Goal: Contribute content

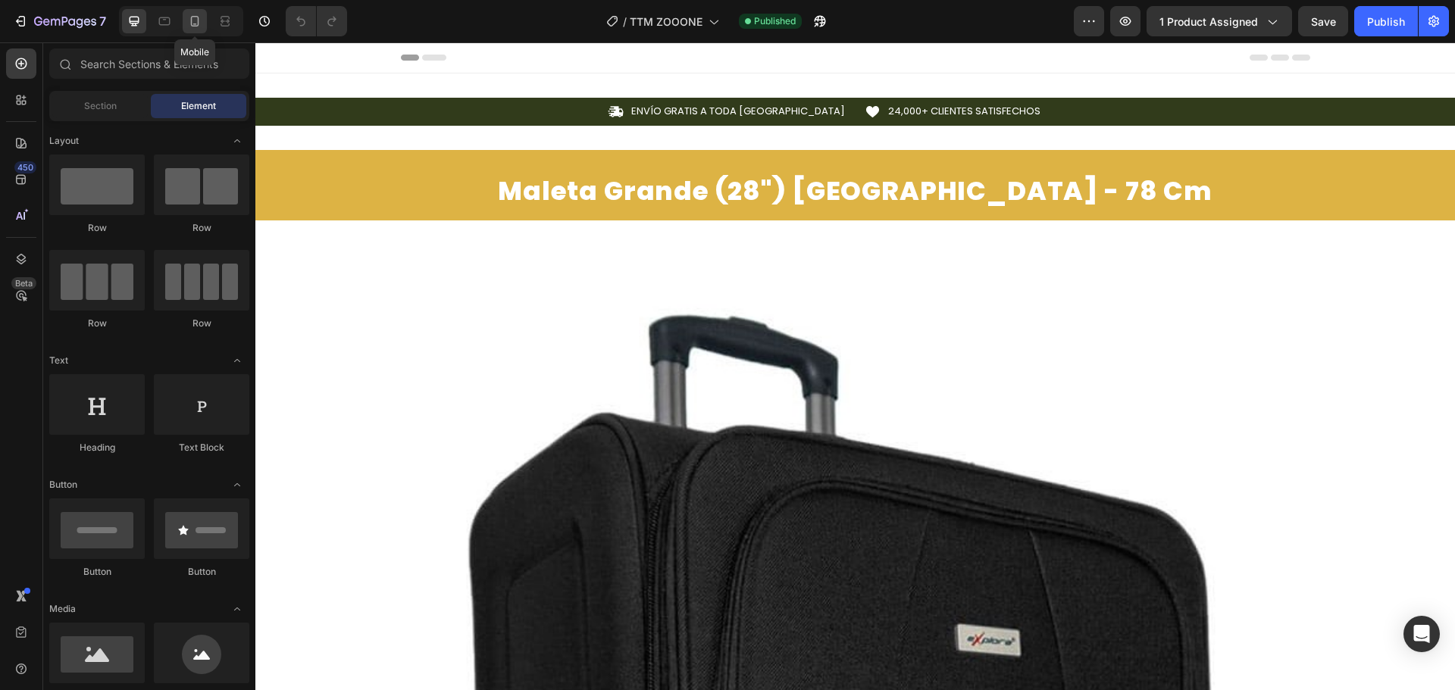
click at [190, 30] on div at bounding box center [195, 21] width 24 height 24
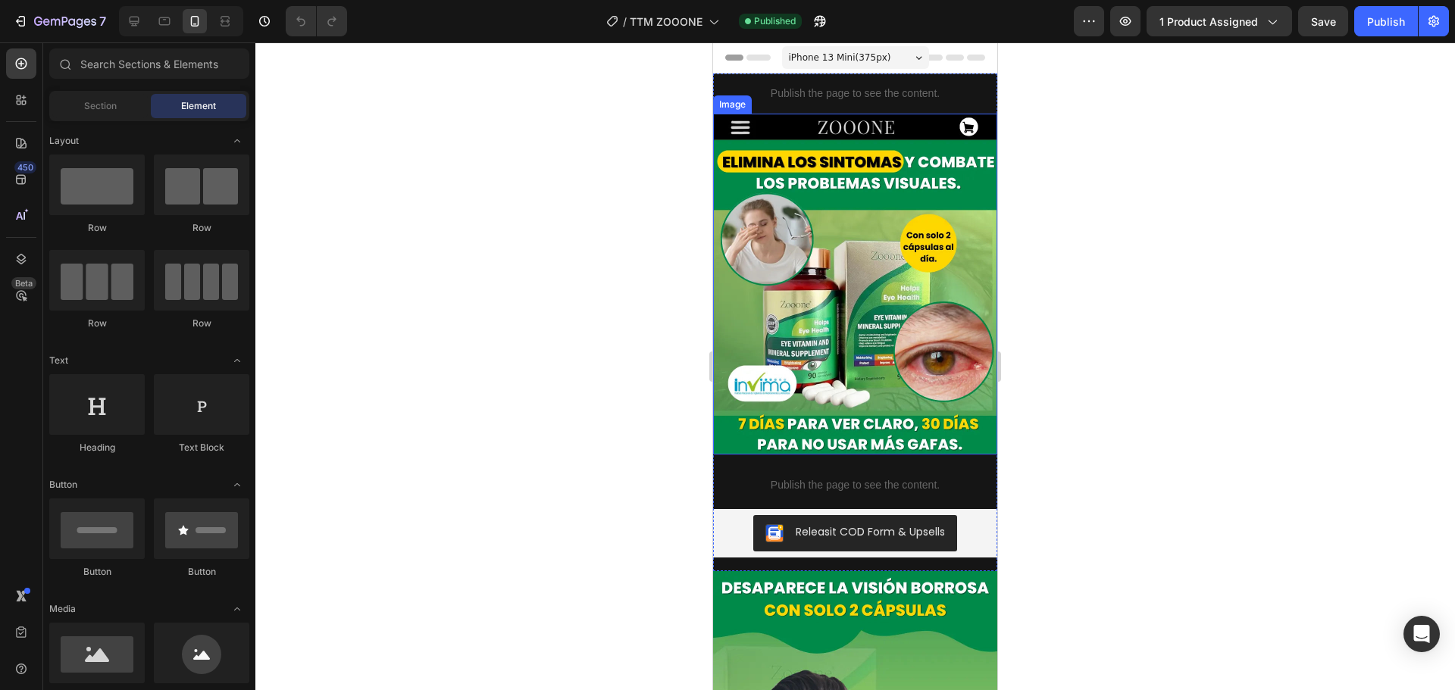
click at [943, 244] on img at bounding box center [855, 284] width 284 height 341
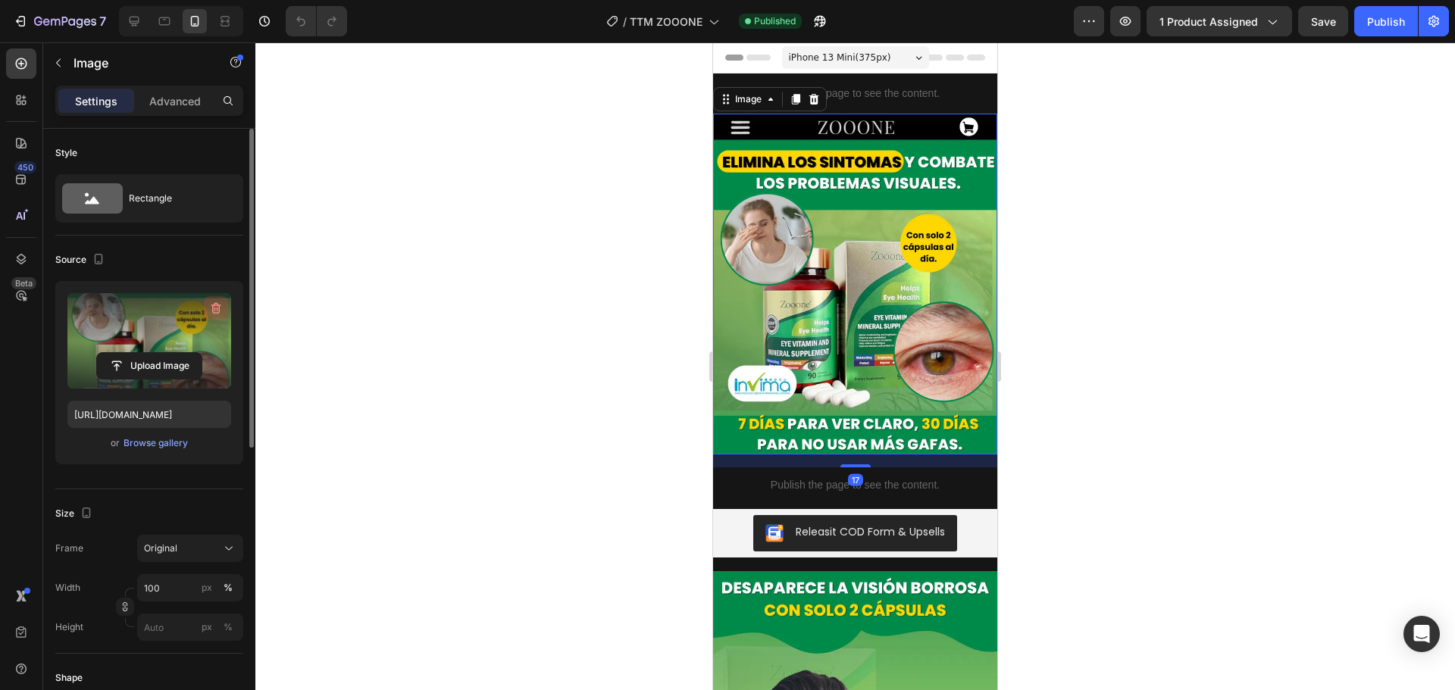
click at [213, 309] on icon "button" at bounding box center [216, 308] width 10 height 11
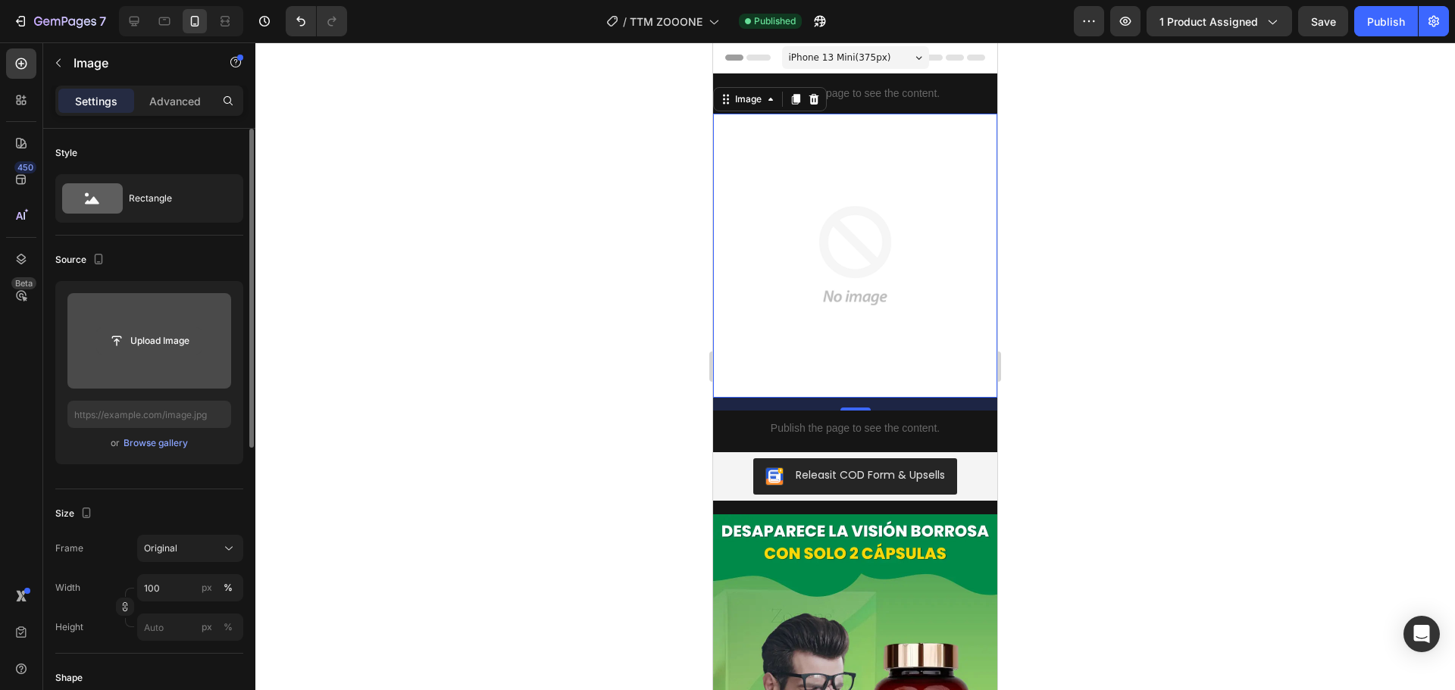
click at [139, 336] on input "file" at bounding box center [149, 341] width 105 height 26
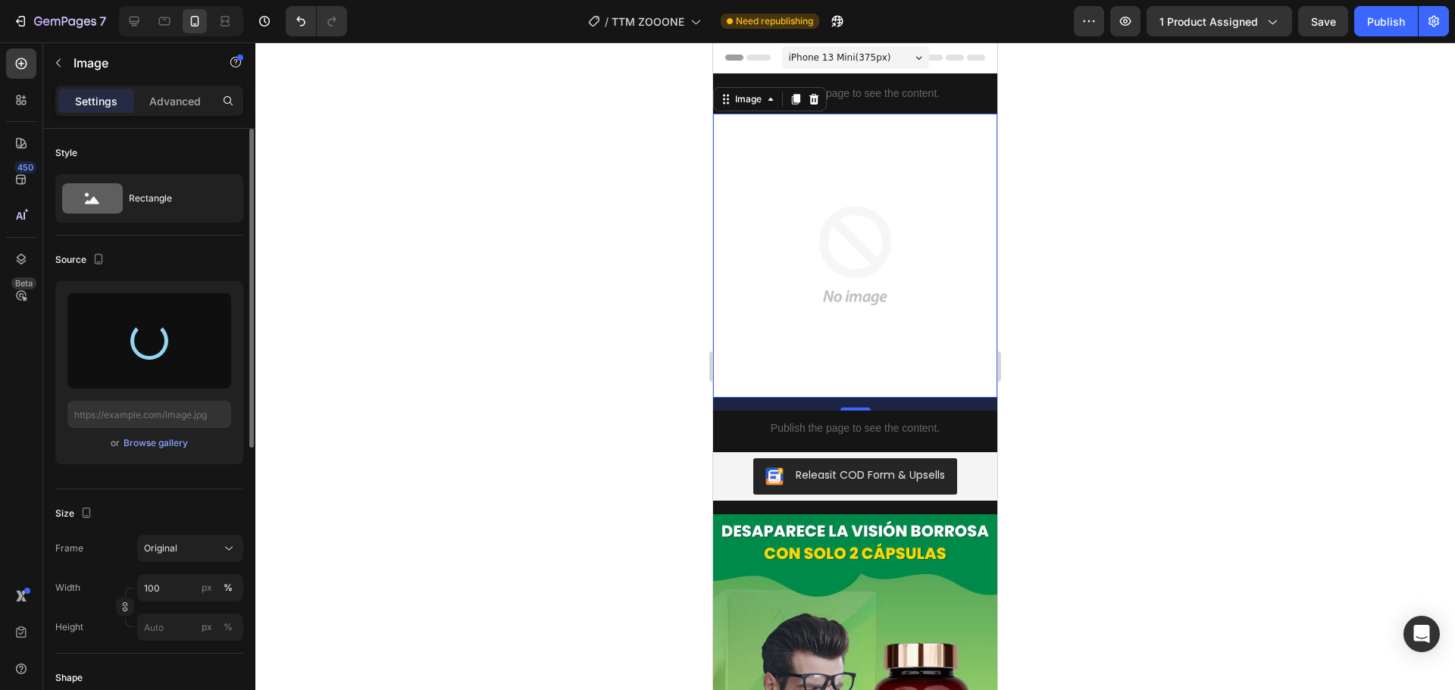
type input "[URL][DOMAIN_NAME]"
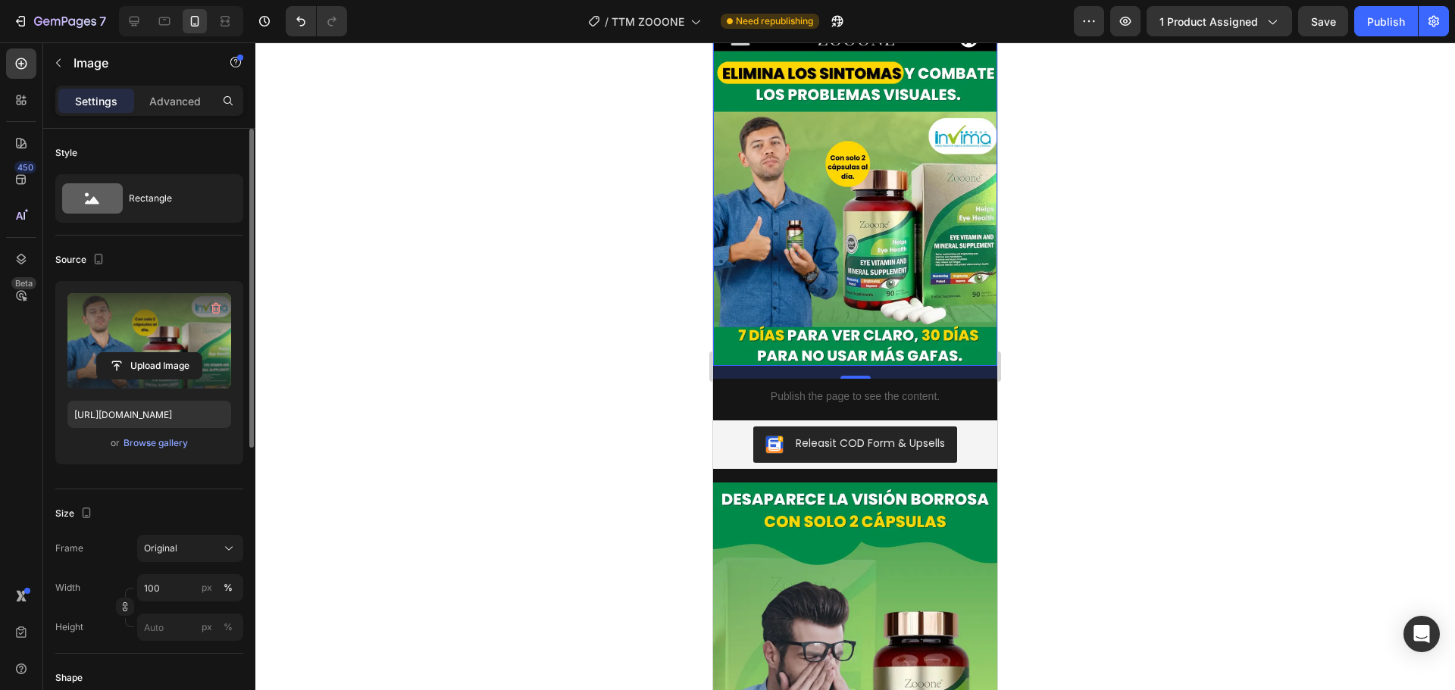
scroll to position [152, 0]
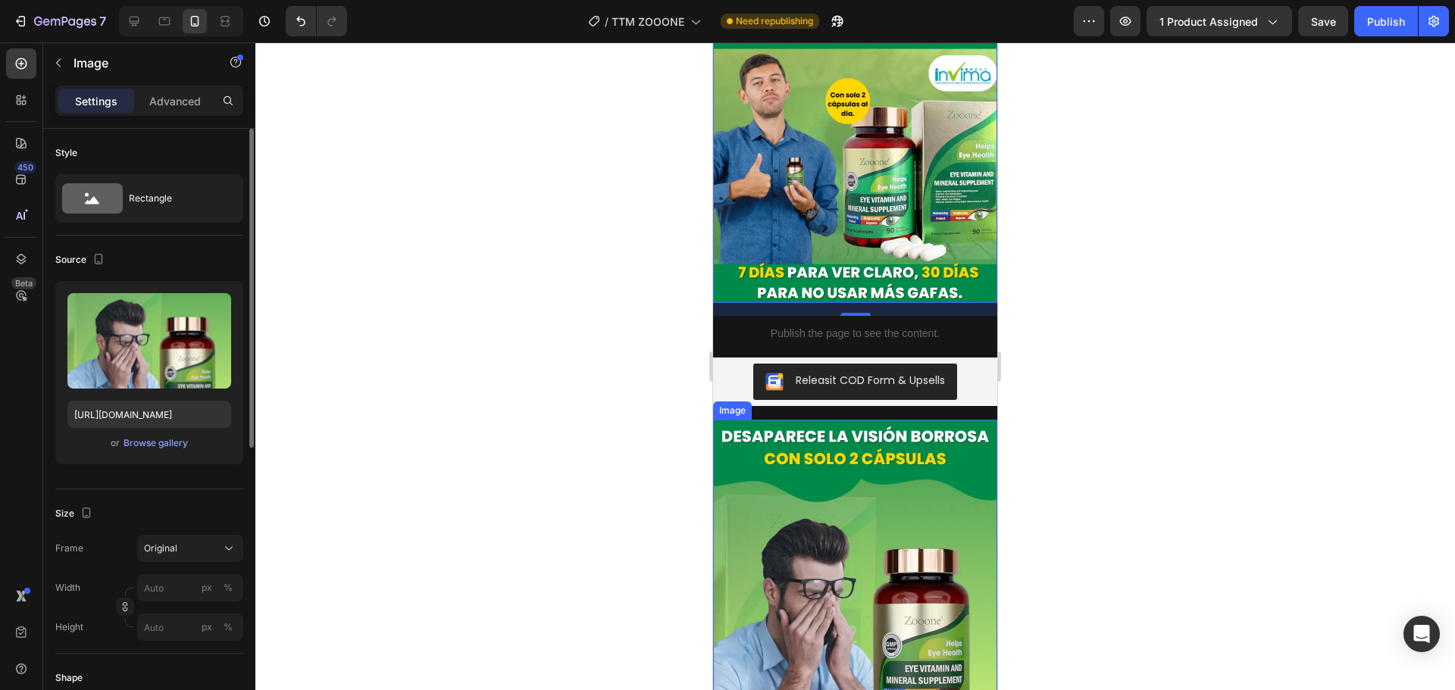
click at [930, 466] on img at bounding box center [855, 590] width 284 height 341
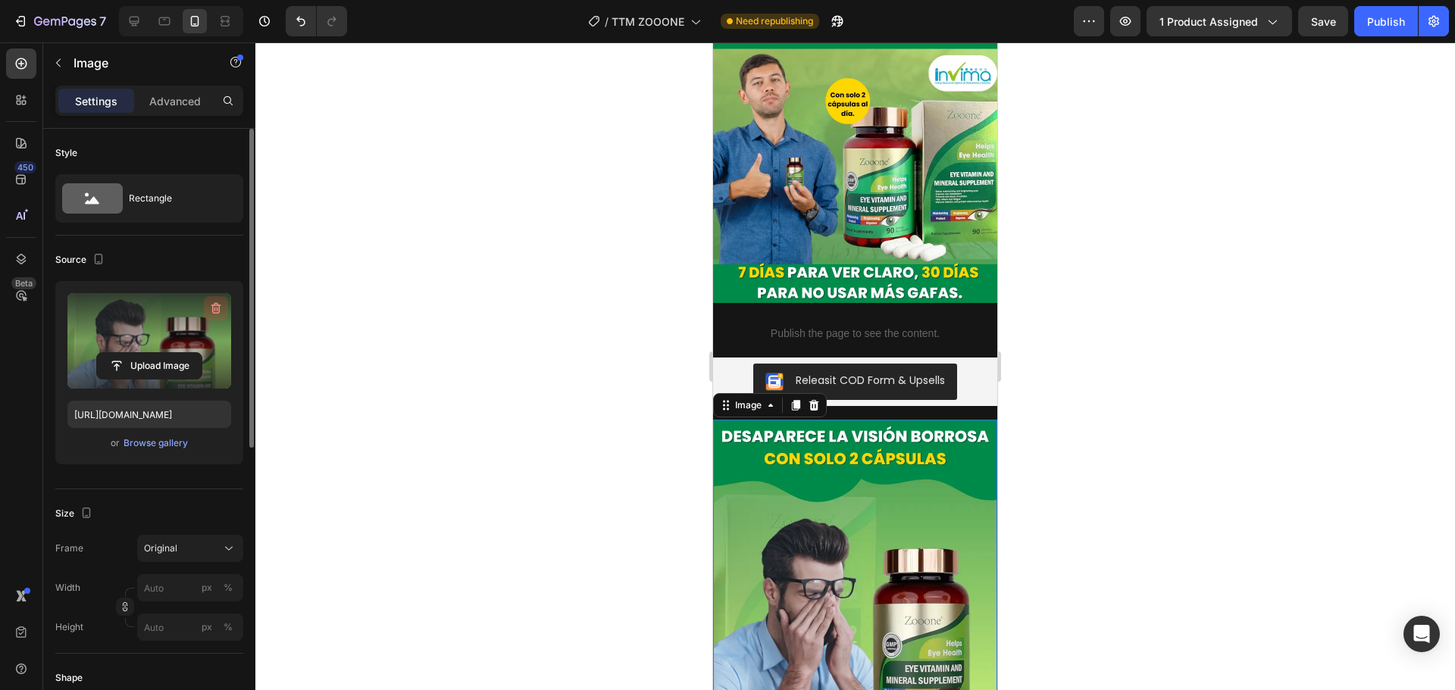
click at [212, 308] on icon "button" at bounding box center [215, 308] width 15 height 15
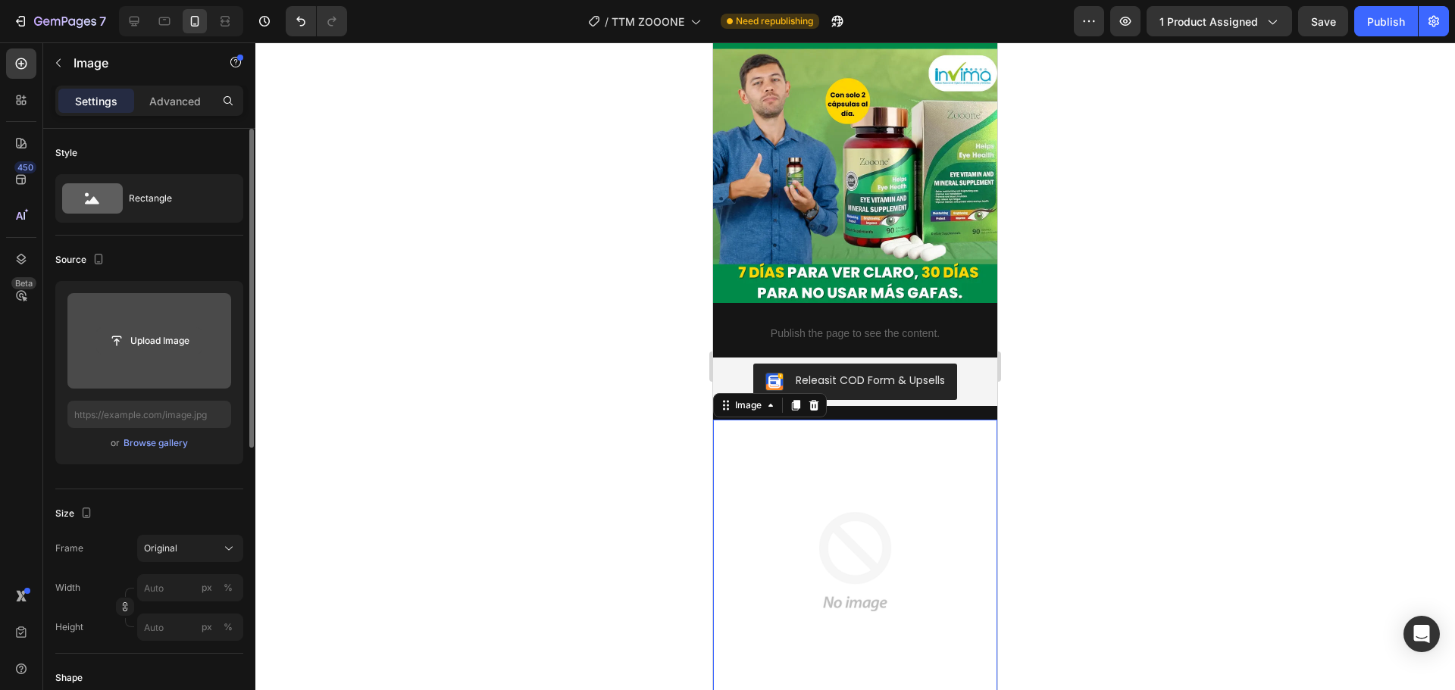
click at [182, 339] on input "file" at bounding box center [149, 341] width 105 height 26
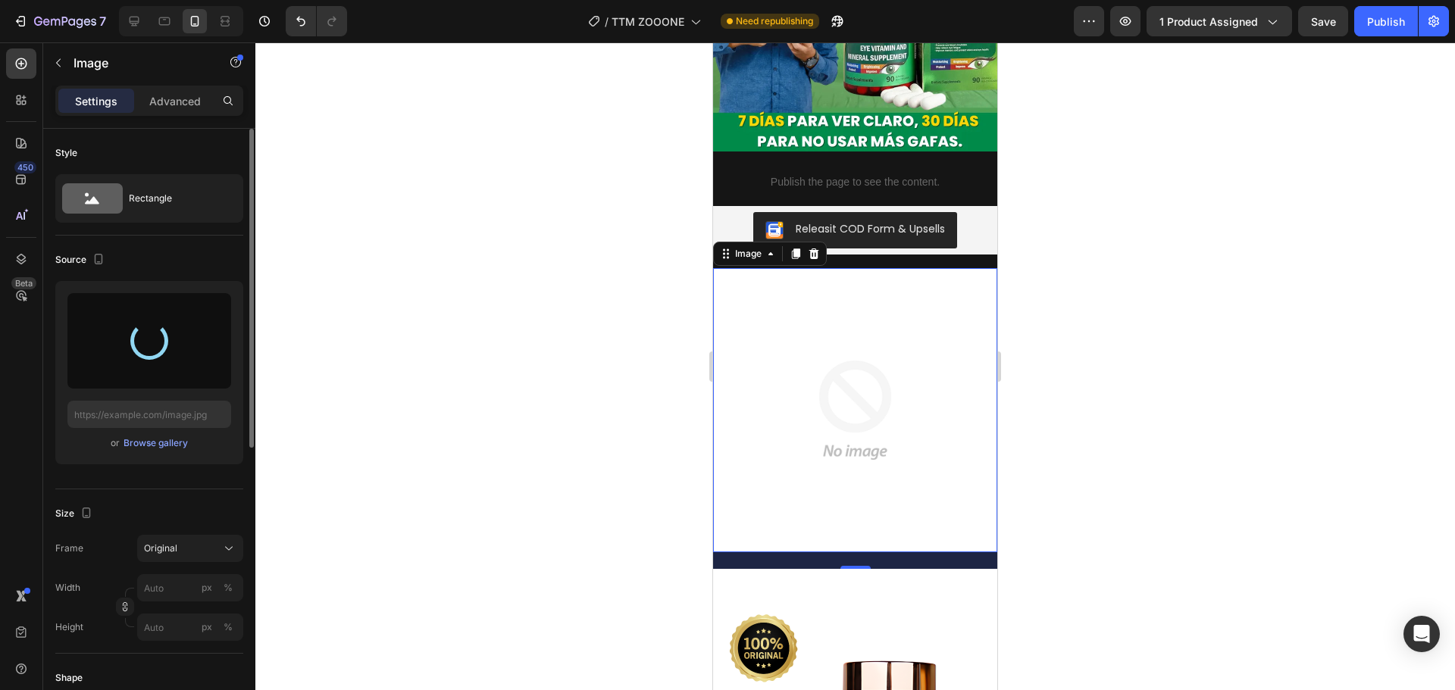
scroll to position [379, 0]
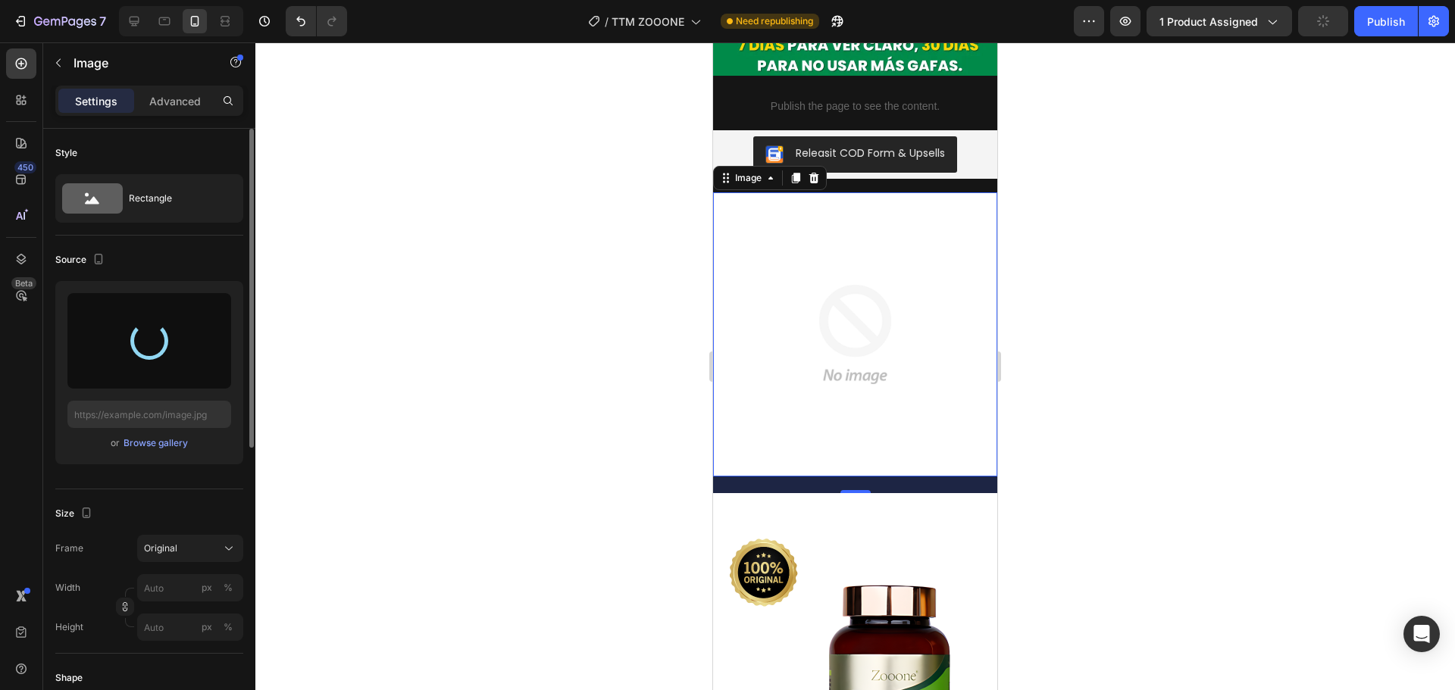
type input "[URL][DOMAIN_NAME]"
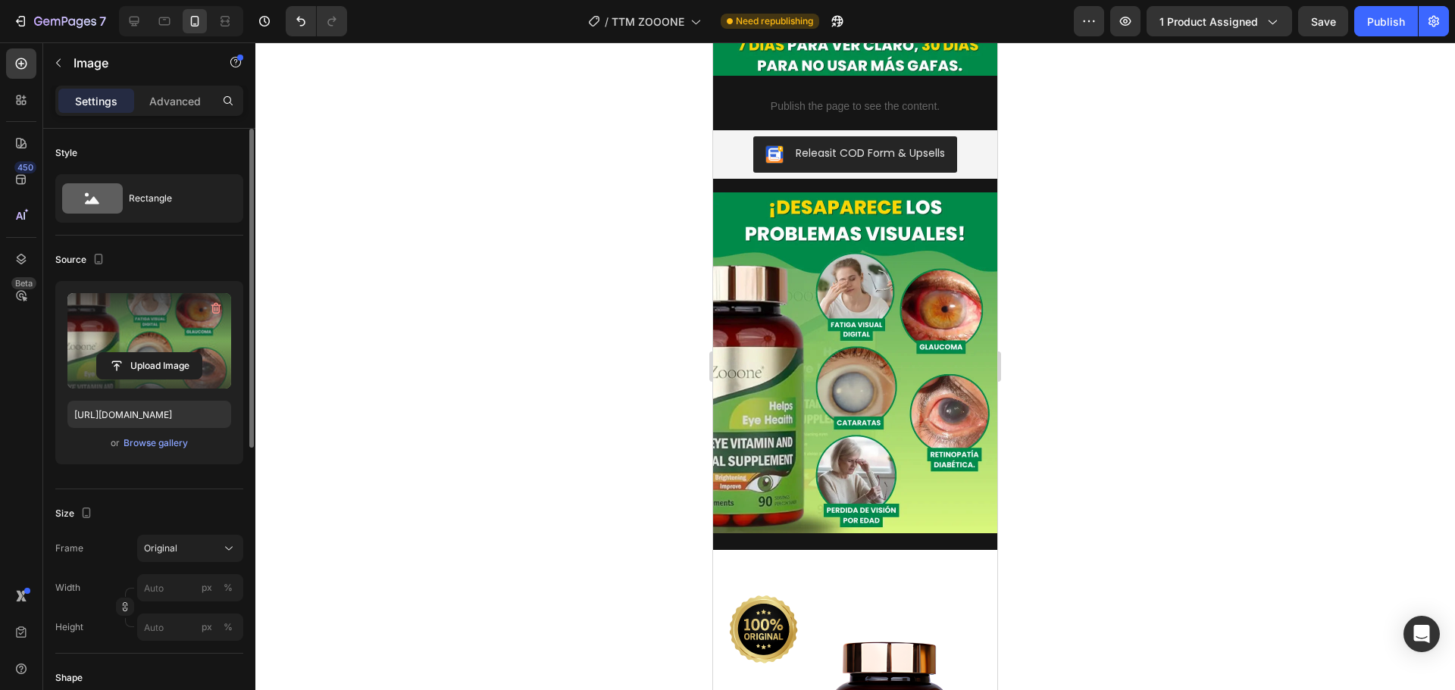
click at [896, 220] on img at bounding box center [855, 362] width 284 height 341
click at [863, 202] on img at bounding box center [855, 362] width 284 height 341
click at [484, 212] on div at bounding box center [854, 366] width 1199 height 648
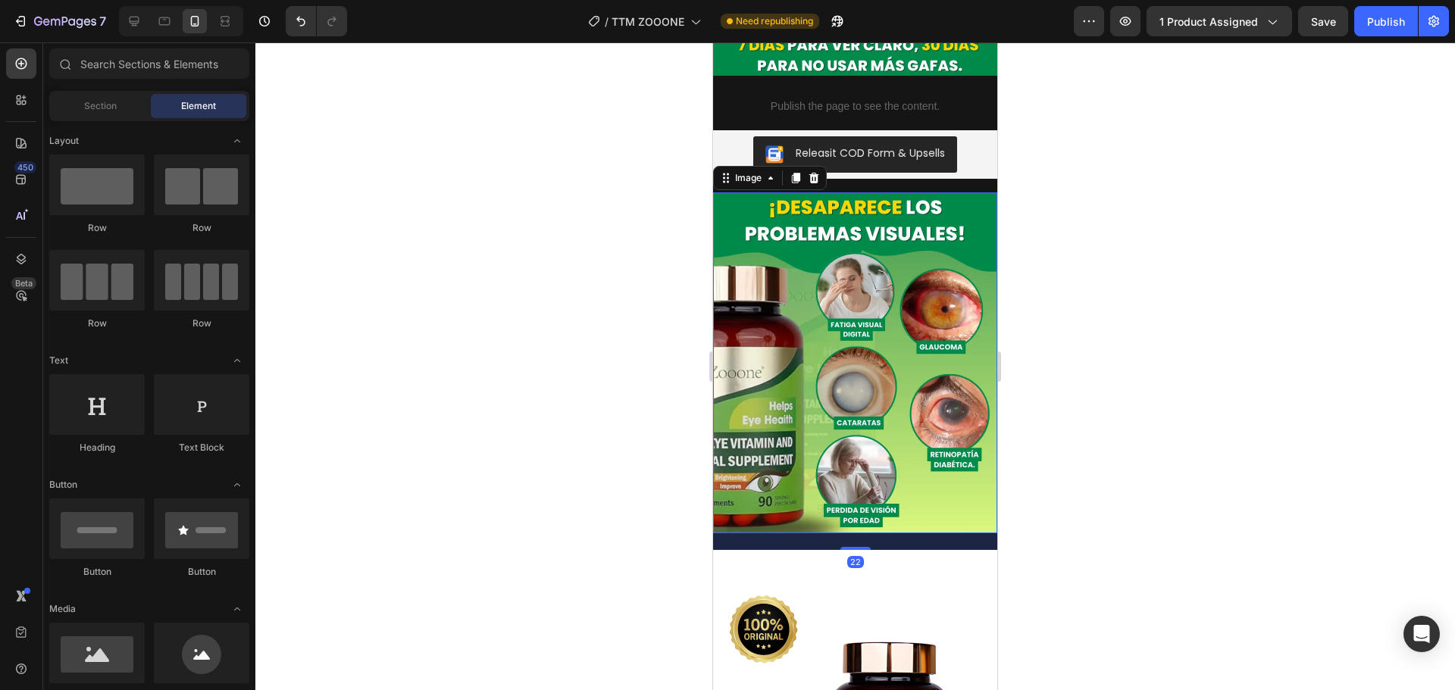
click at [746, 192] on img at bounding box center [855, 362] width 284 height 341
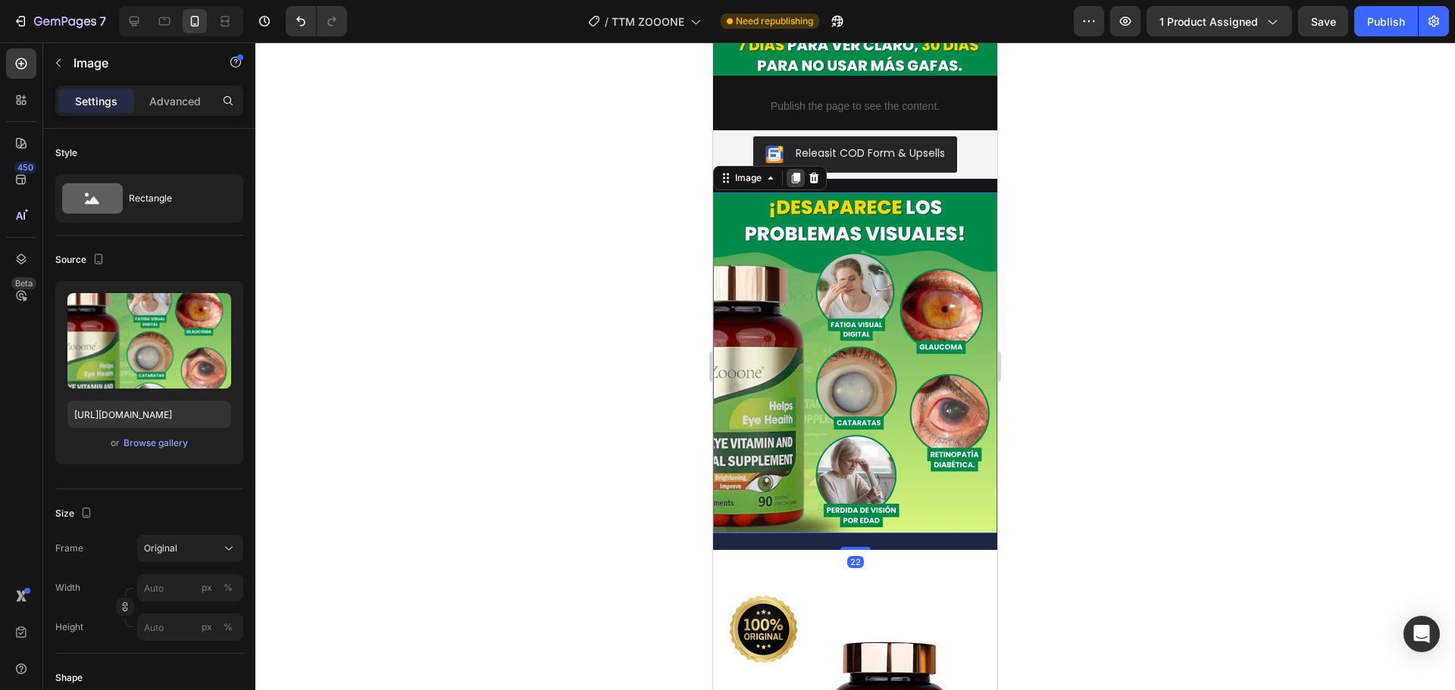
click at [792, 173] on icon at bounding box center [796, 178] width 8 height 11
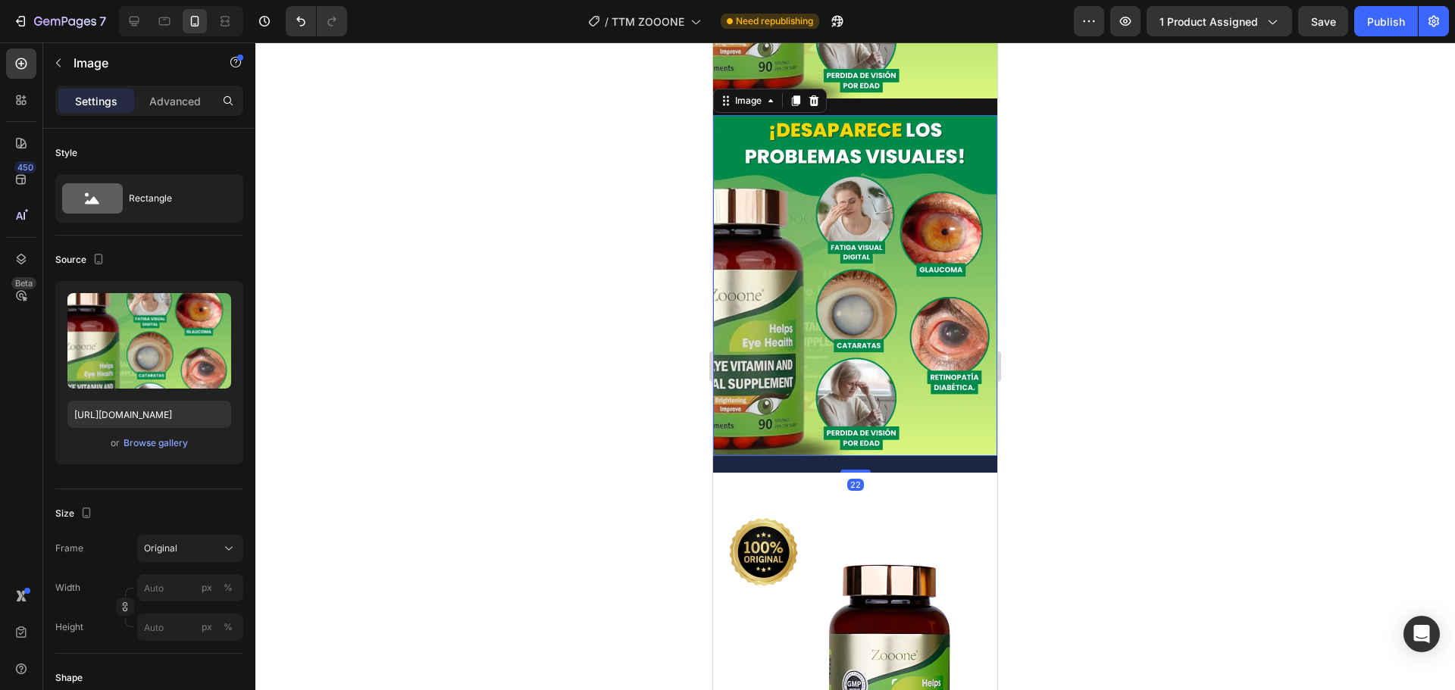
scroll to position [806, 0]
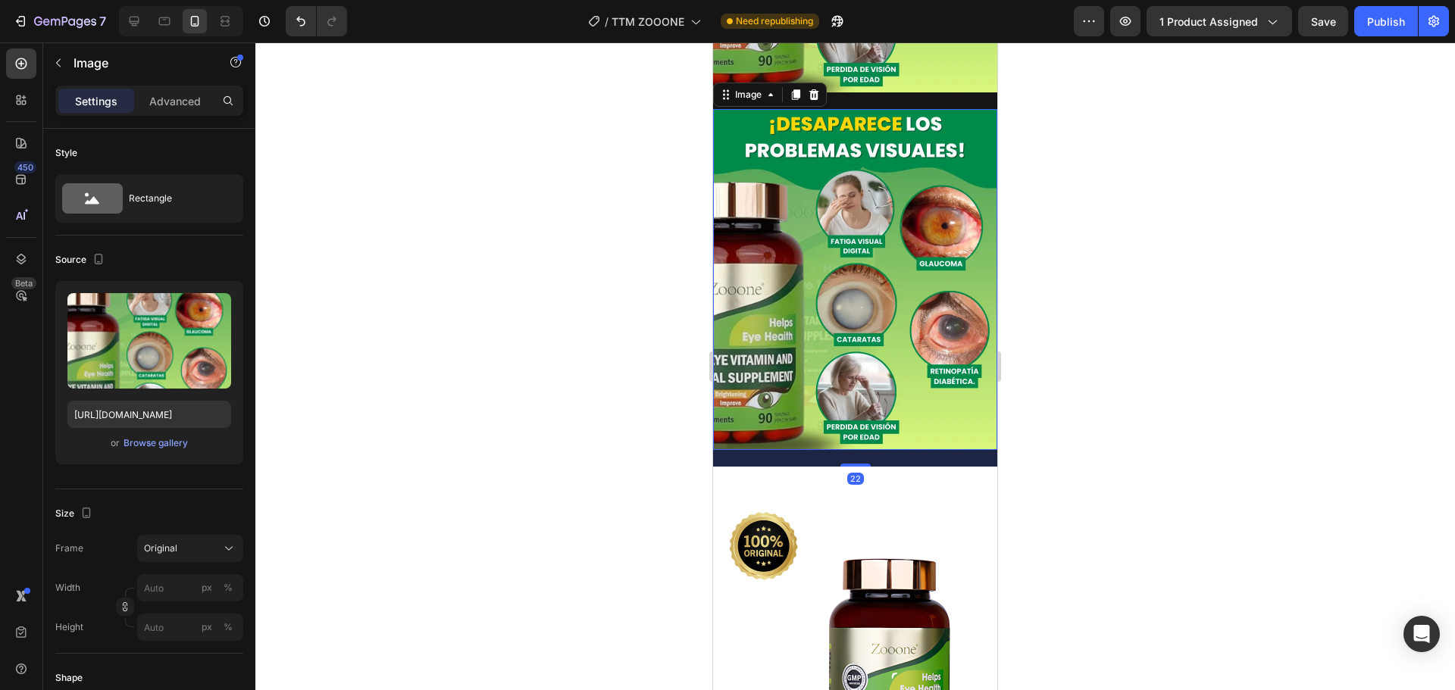
click at [777, 155] on img at bounding box center [855, 279] width 284 height 341
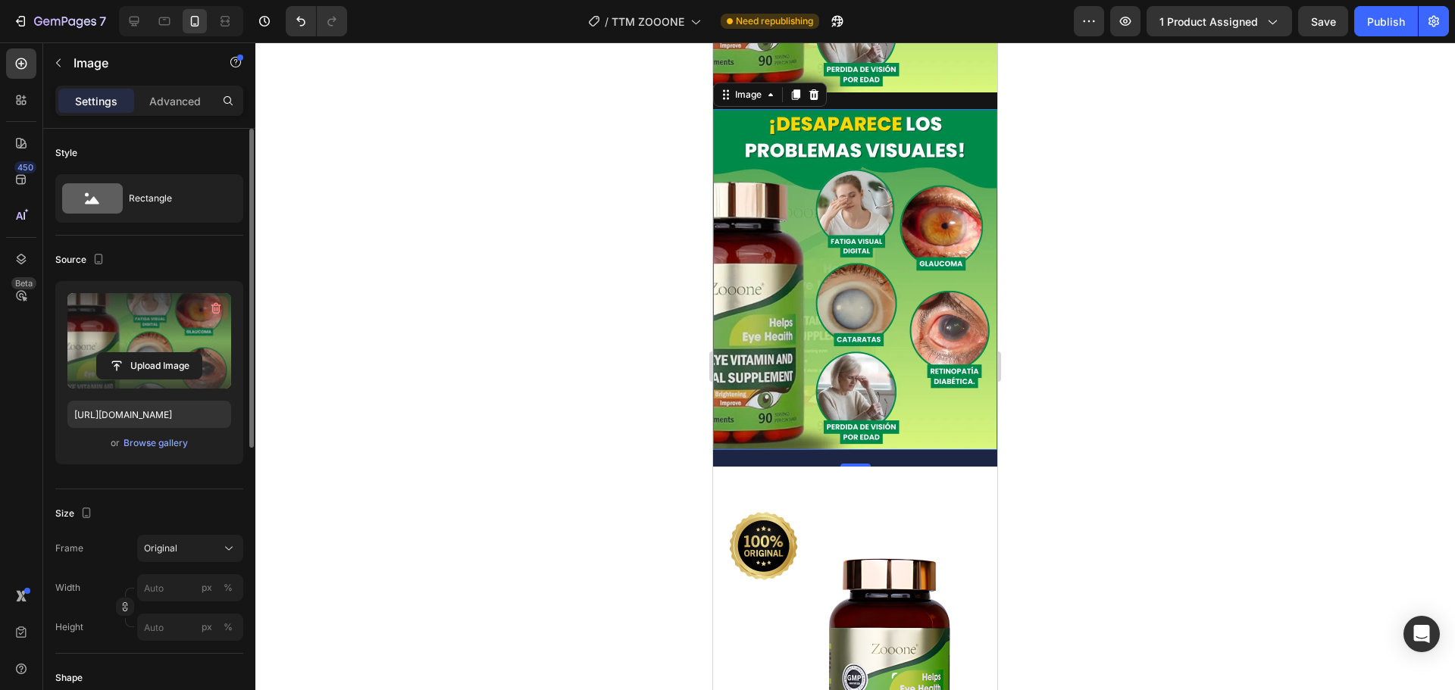
click at [217, 305] on icon "button" at bounding box center [215, 308] width 15 height 15
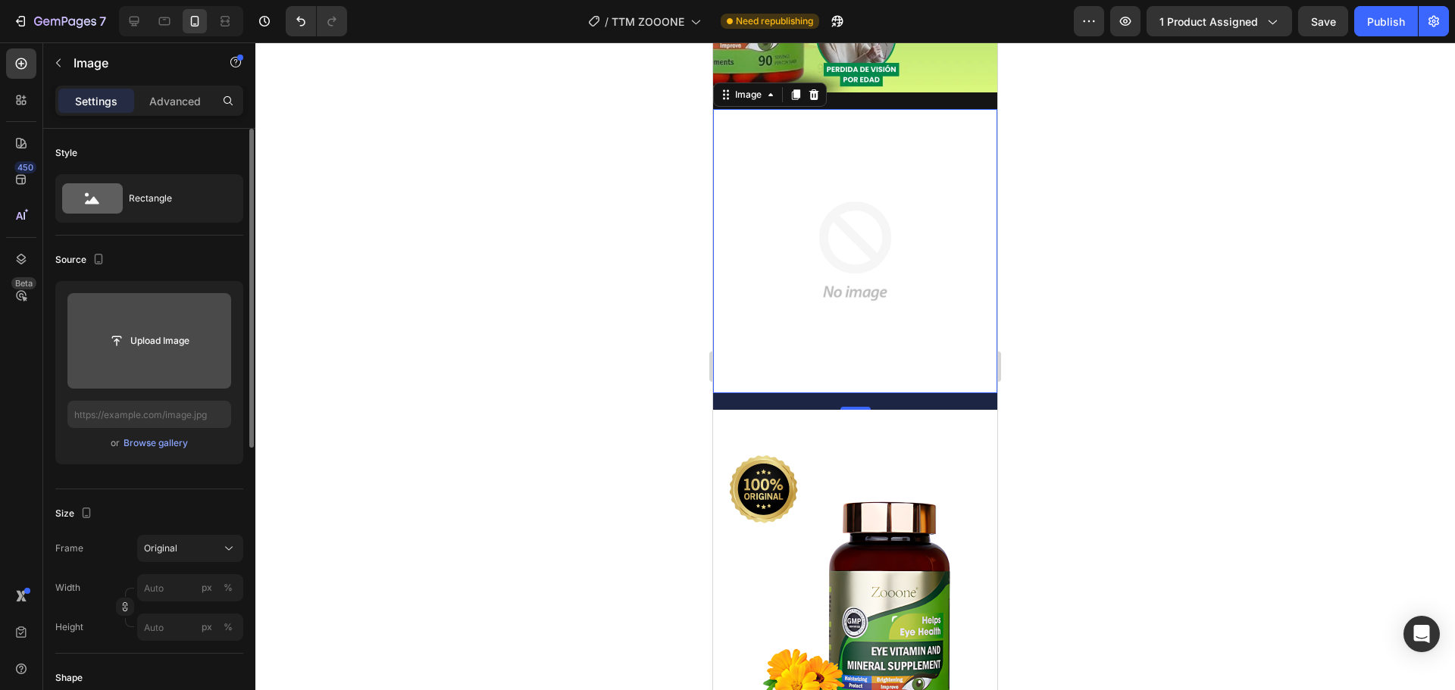
click at [162, 340] on input "file" at bounding box center [149, 341] width 105 height 26
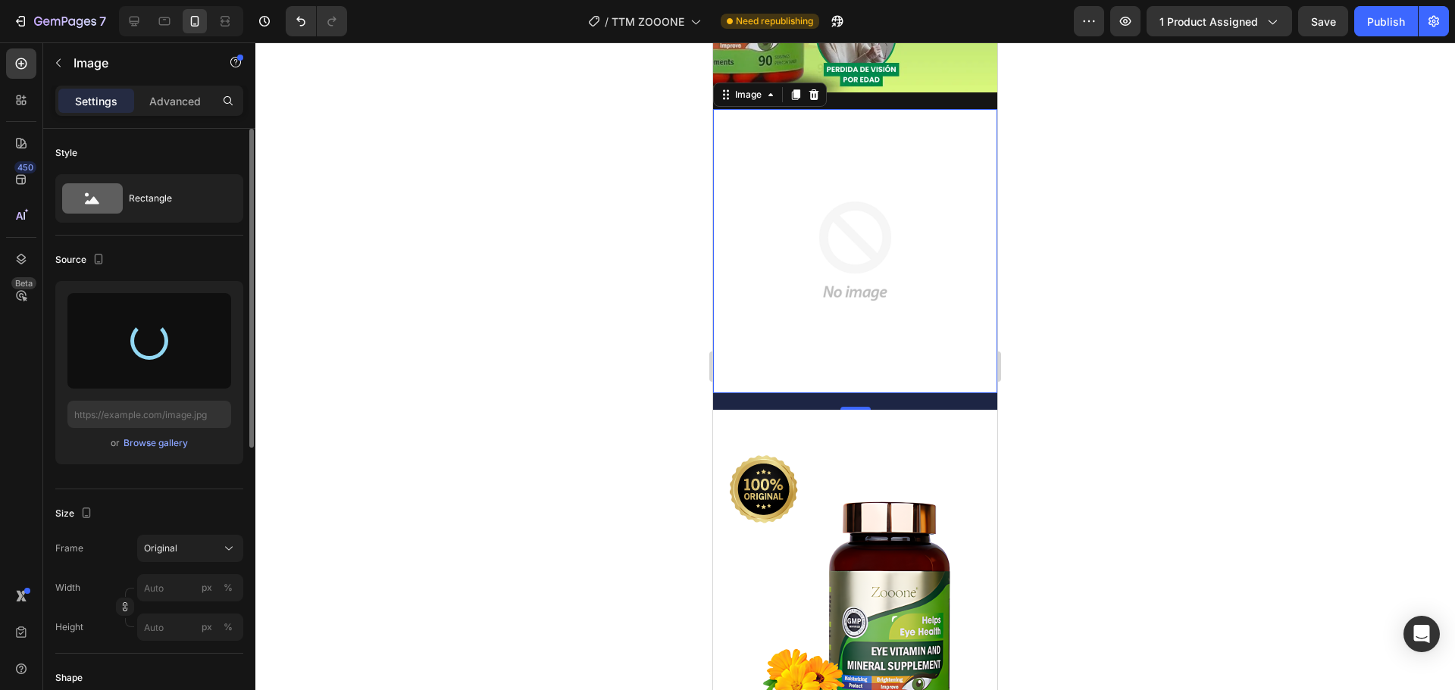
type input "[URL][DOMAIN_NAME]"
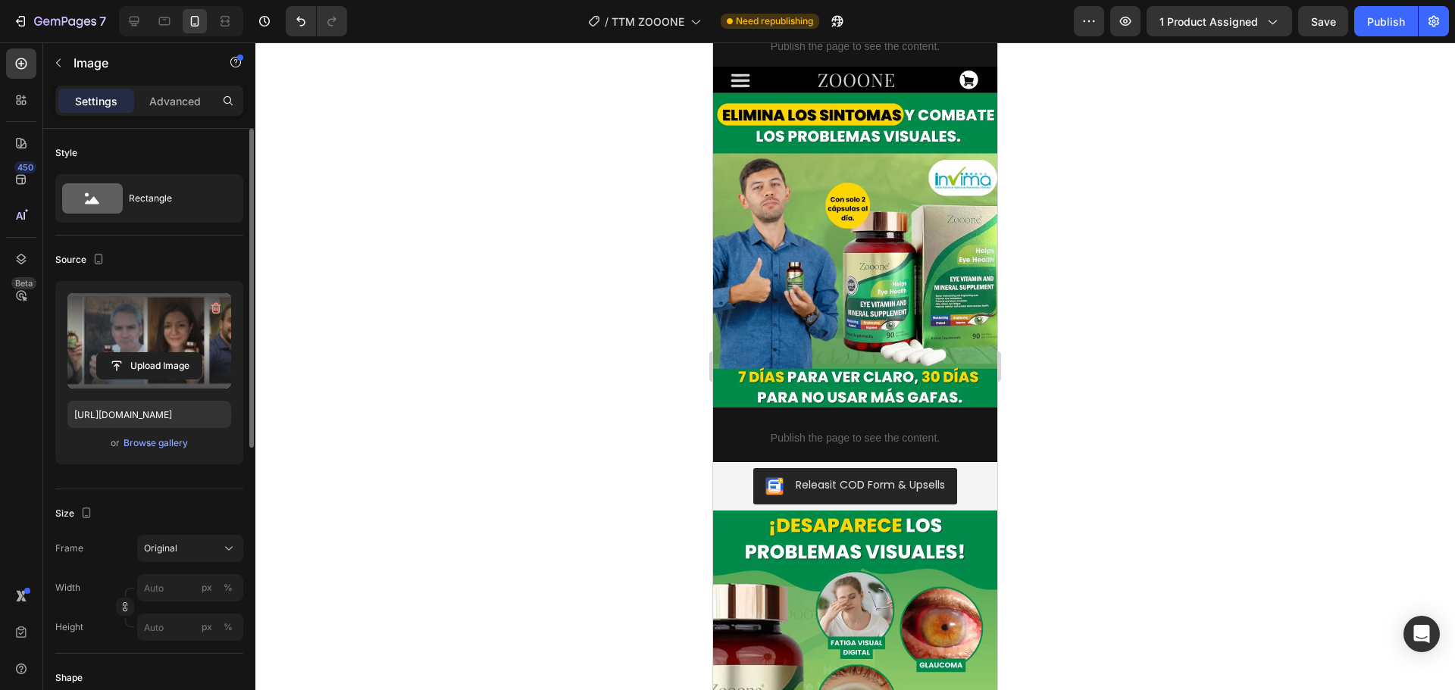
scroll to position [0, 0]
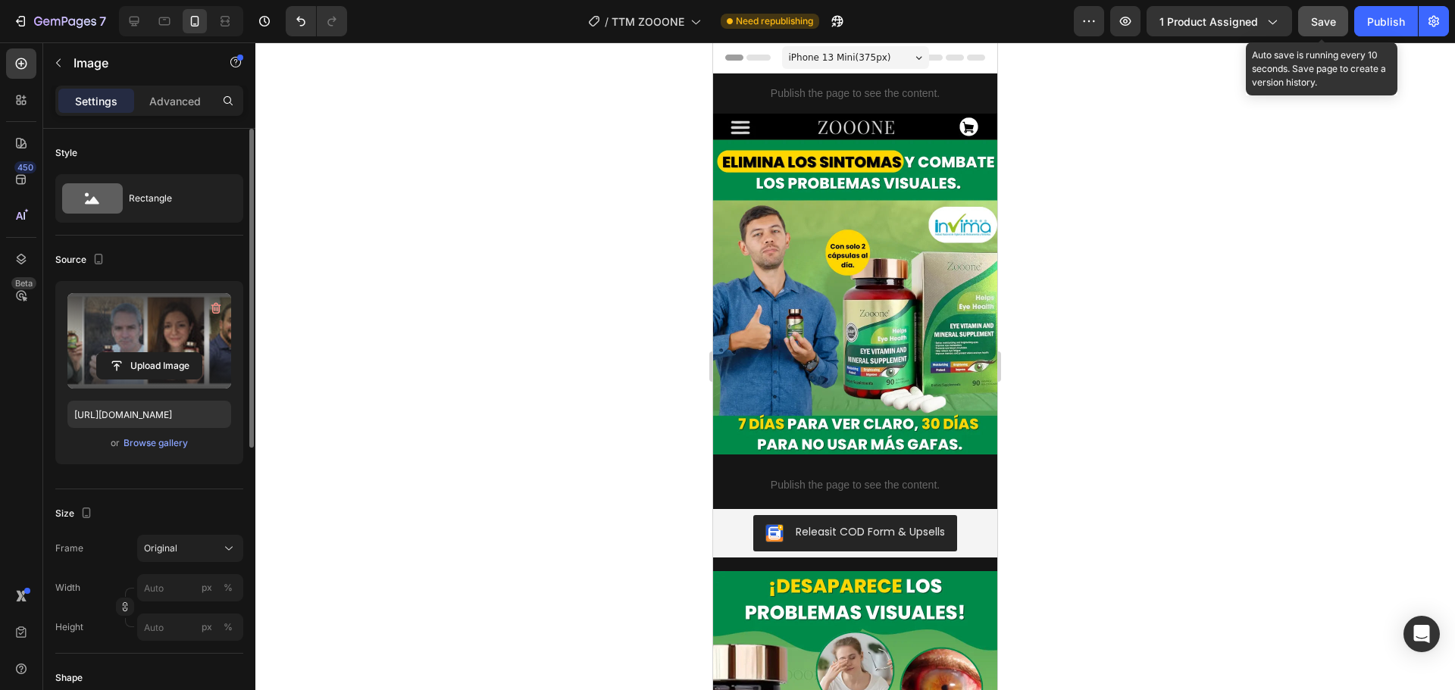
click at [1339, 28] on button "Save" at bounding box center [1323, 21] width 50 height 30
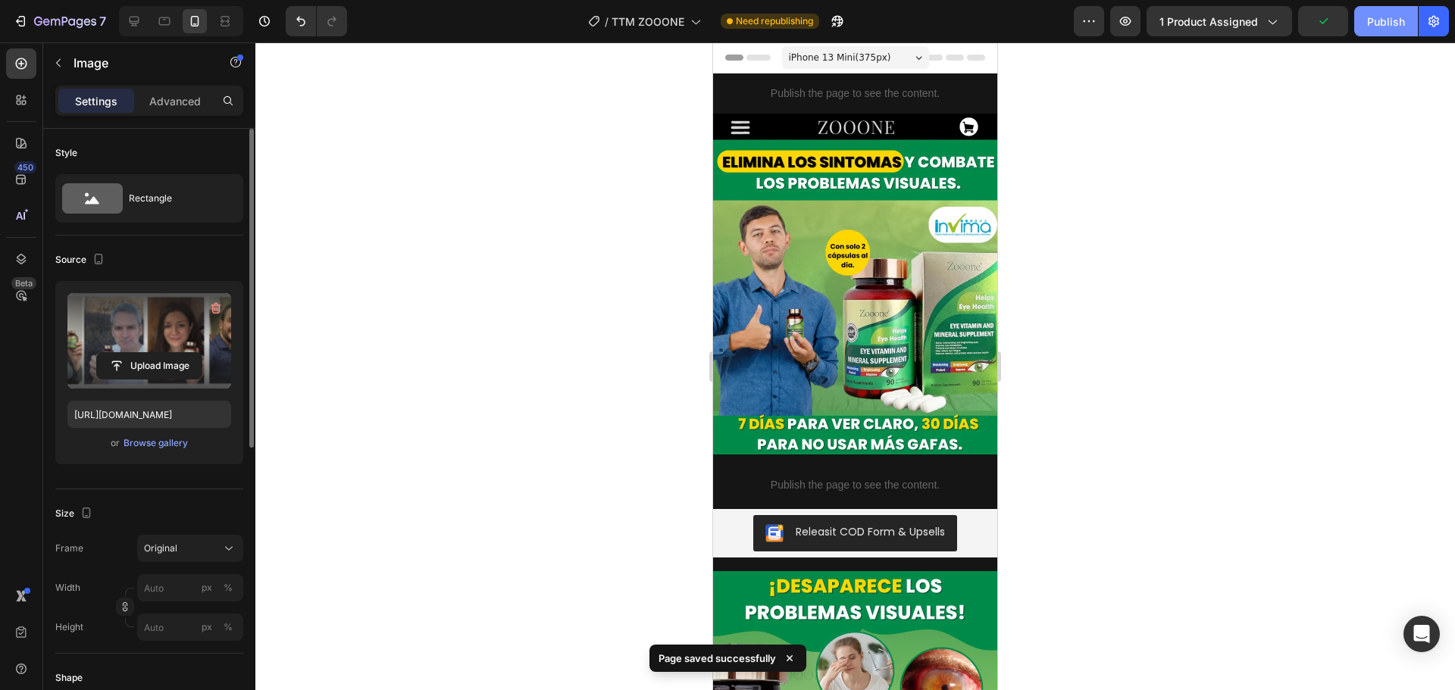
click at [1365, 27] on button "Publish" at bounding box center [1386, 21] width 64 height 30
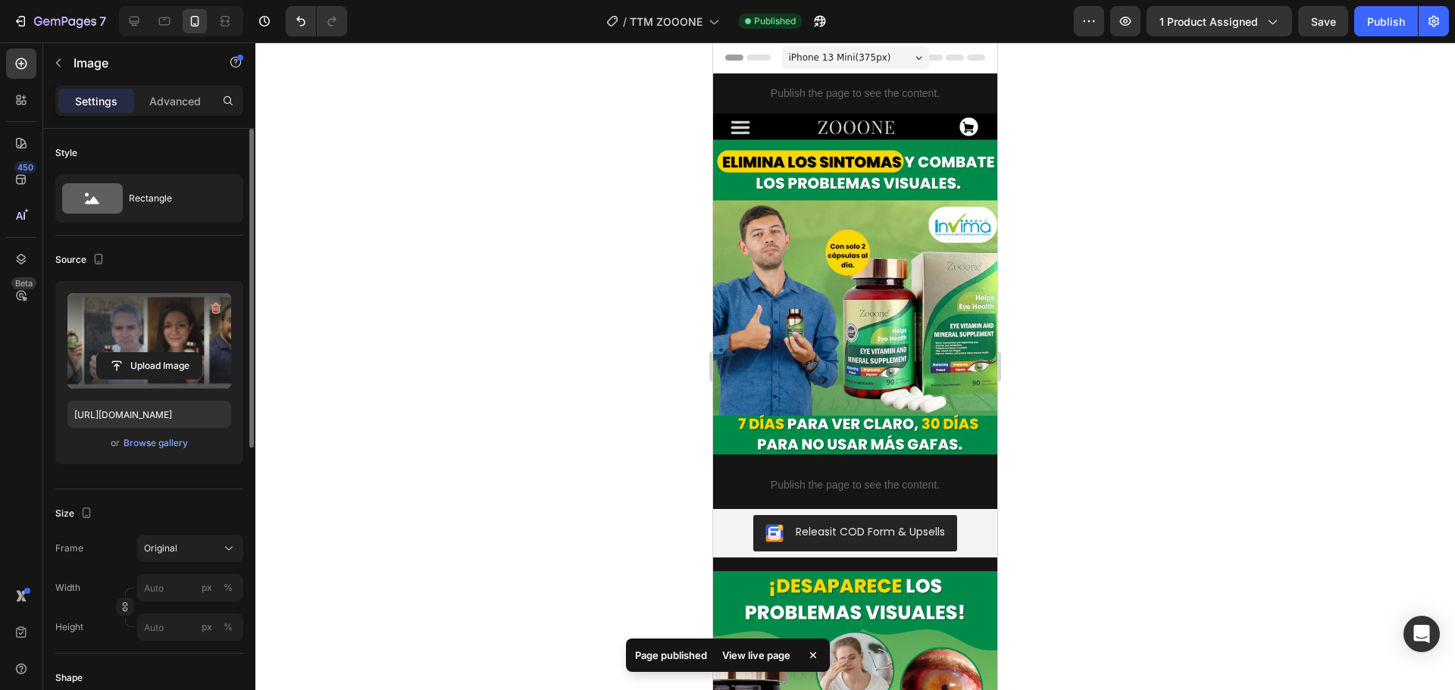
click at [746, 655] on div "View live page" at bounding box center [756, 655] width 86 height 21
